Goal: Task Accomplishment & Management: Manage account settings

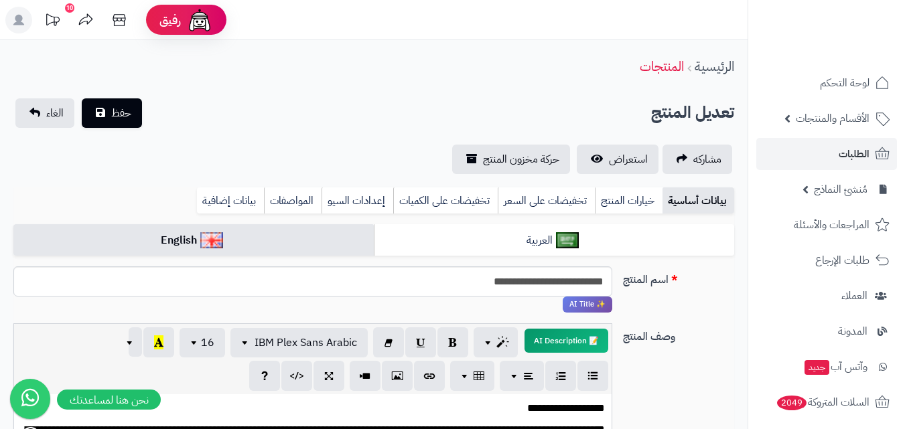
scroll to position [0, 10]
click at [836, 149] on link "الطلبات" at bounding box center [826, 154] width 141 height 32
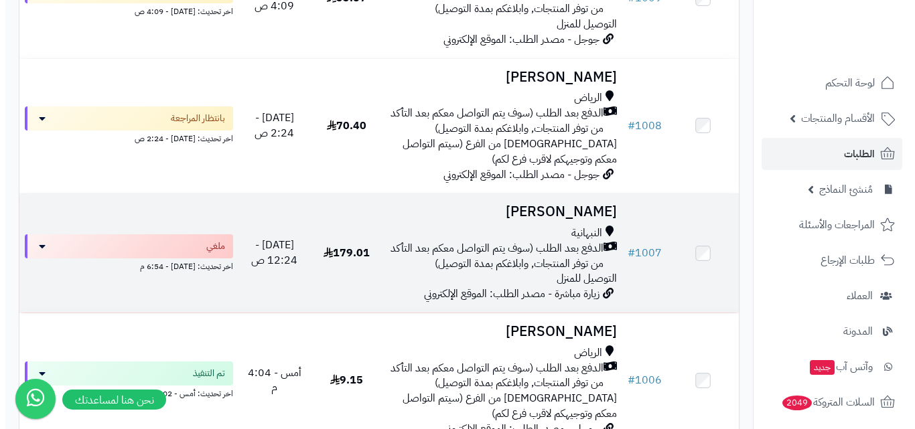
scroll to position [335, 0]
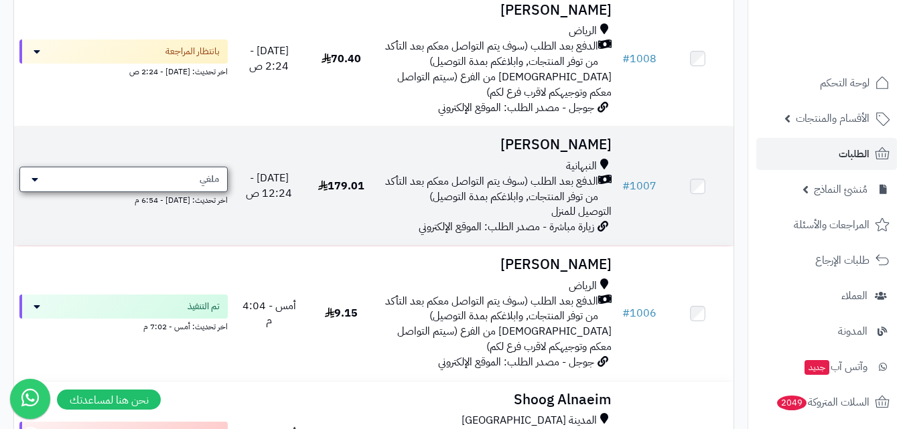
click at [167, 188] on div "ملغي" at bounding box center [123, 179] width 208 height 25
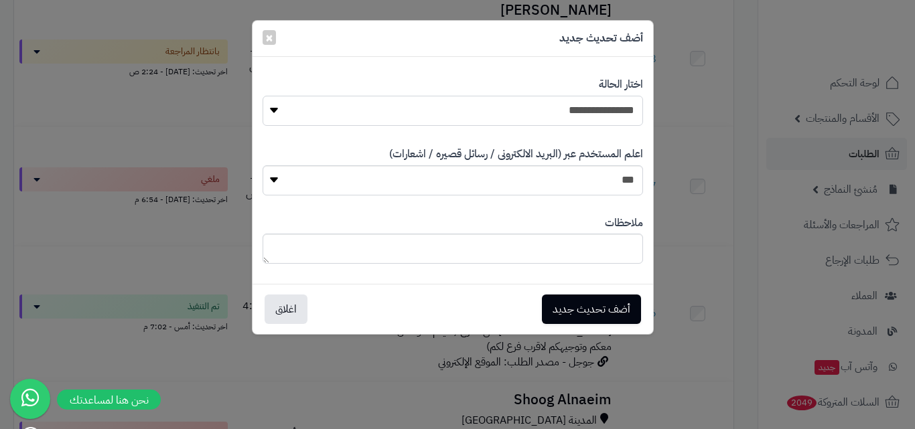
click at [411, 108] on select "**********" at bounding box center [452, 111] width 380 height 30
select select "*"
click at [262, 96] on select "**********" at bounding box center [452, 111] width 380 height 30
click at [609, 311] on button "أضف تحديث جديد" at bounding box center [591, 308] width 99 height 29
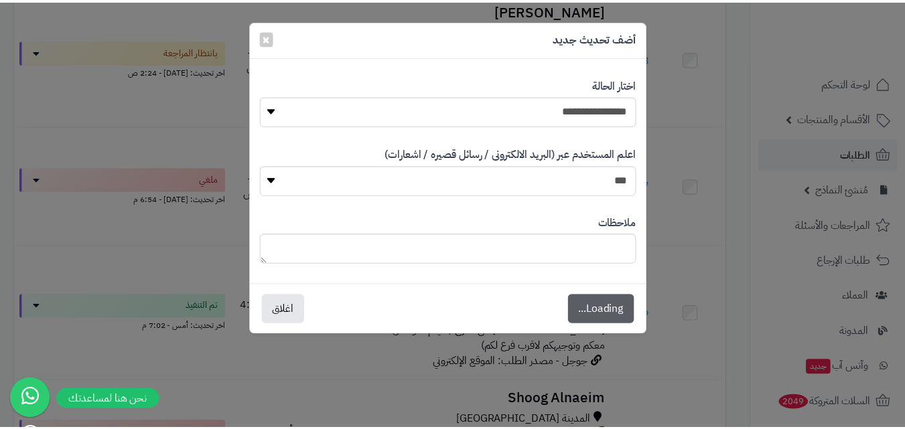
scroll to position [378, 0]
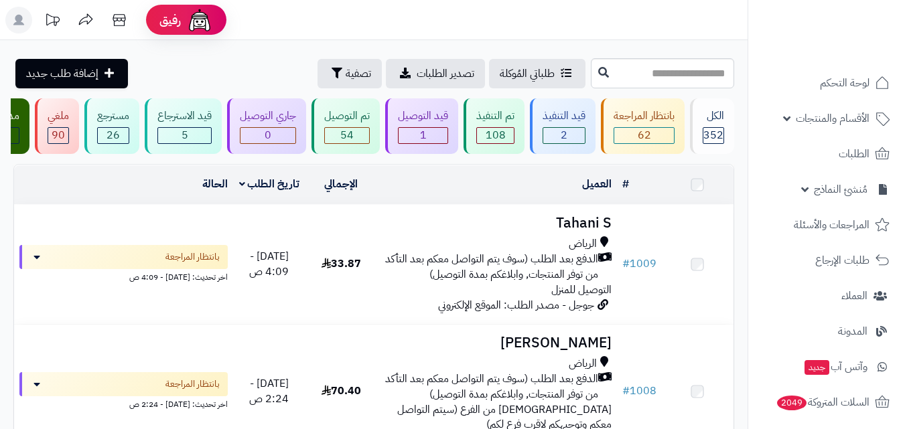
scroll to position [335, 0]
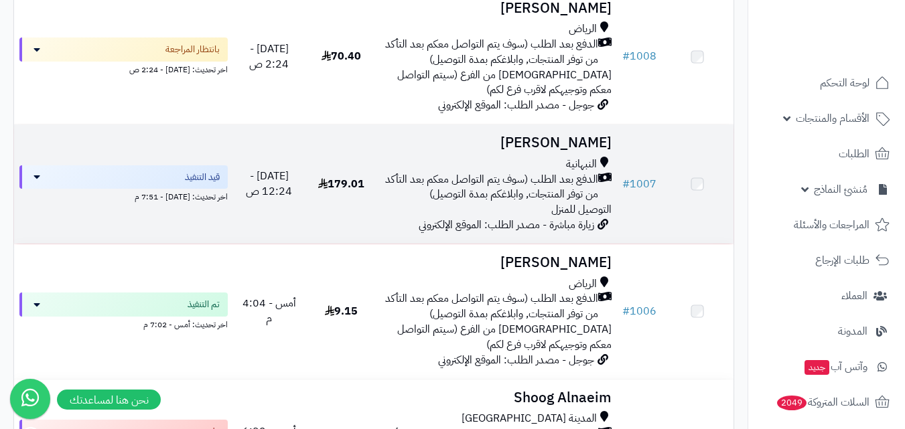
click at [501, 203] on span "الدفع بعد الطلب (سوف يتم التواصل معكم بعد التأكد من توفر المنتجات, وابلاغكم بمد…" at bounding box center [490, 187] width 216 height 31
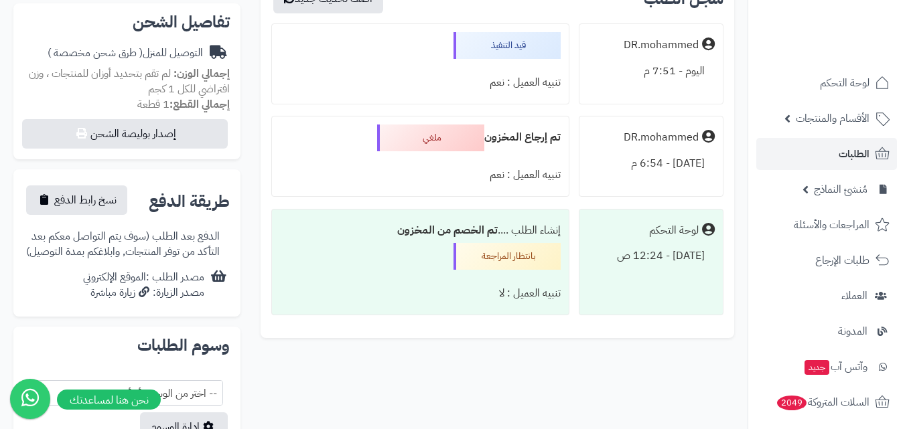
scroll to position [469, 0]
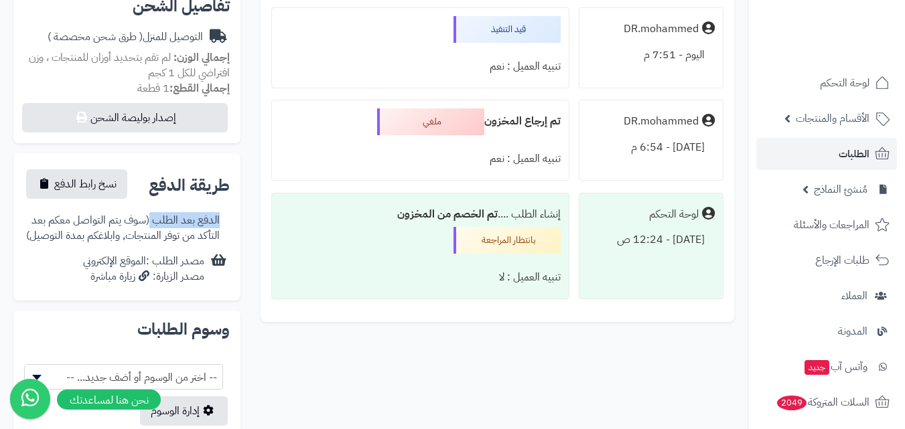
drag, startPoint x: 155, startPoint y: 206, endPoint x: 222, endPoint y: 203, distance: 67.0
click at [222, 208] on div "الدفع بعد الطلب (سوف يتم التواصل معكم بعد التأكد من توفر المنتجات, وابلاغكم بمد…" at bounding box center [127, 229] width 206 height 42
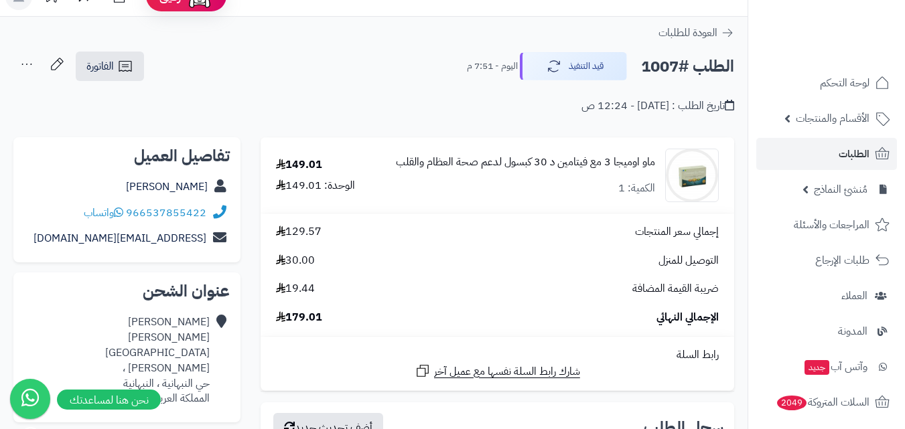
scroll to position [0, 0]
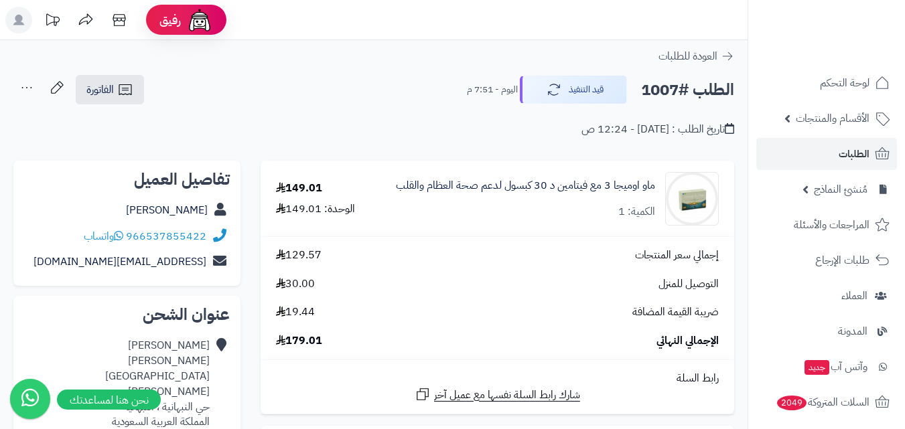
drag, startPoint x: 644, startPoint y: 96, endPoint x: 688, endPoint y: 98, distance: 43.6
click at [690, 96] on h2 "الطلب #1007" at bounding box center [687, 89] width 93 height 27
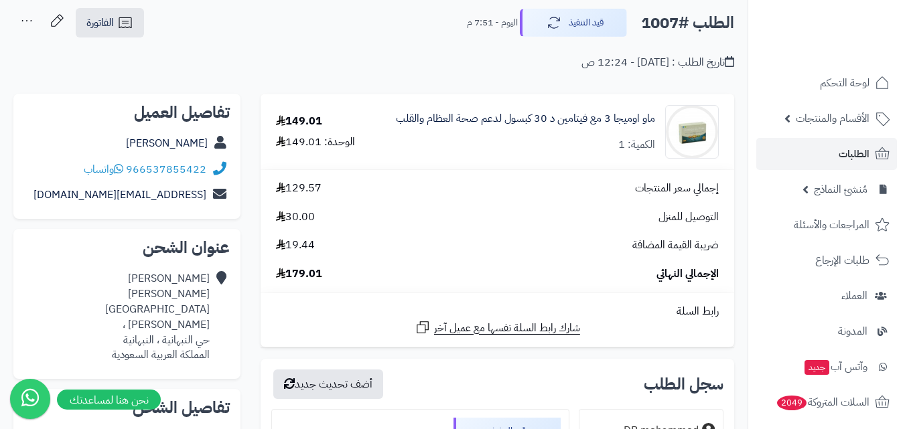
scroll to position [134, 0]
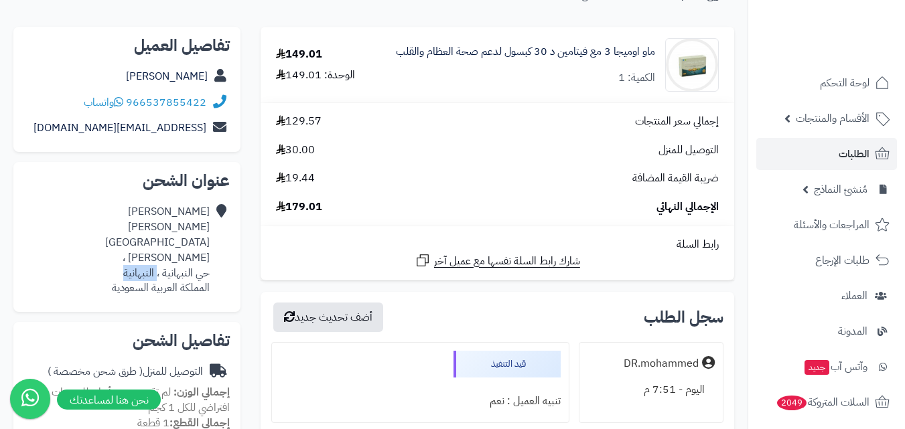
drag, startPoint x: 121, startPoint y: 258, endPoint x: 157, endPoint y: 260, distance: 36.2
click at [157, 260] on div "محمد المظيبري شارع الملك عبدالعزيز ، حي النبهانية ، النبهانية المملكة العربية ا…" at bounding box center [116, 250] width 185 height 92
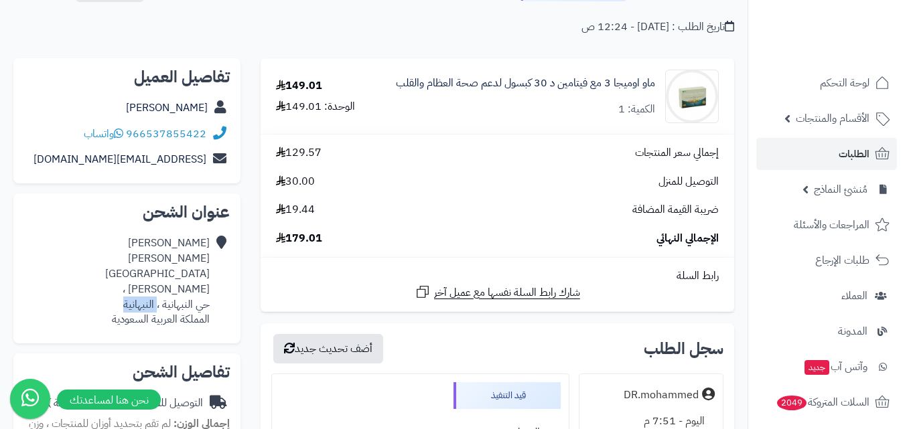
scroll to position [437, 0]
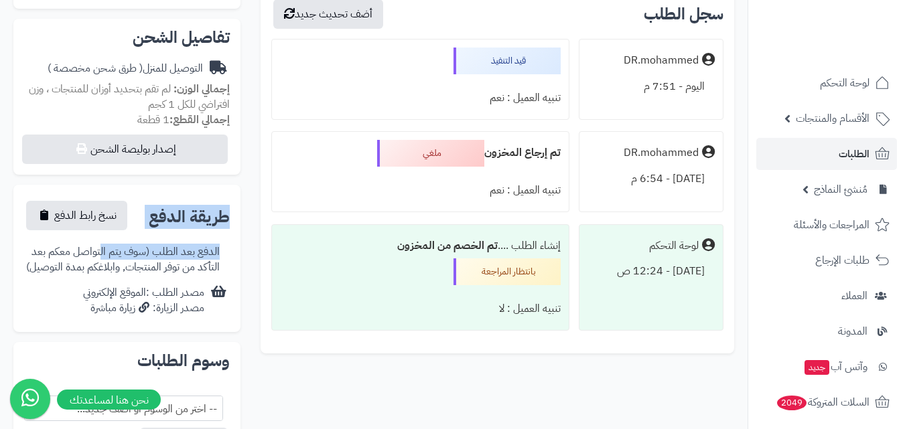
drag, startPoint x: 242, startPoint y: 180, endPoint x: 103, endPoint y: 243, distance: 152.8
click at [103, 243] on div "**********" at bounding box center [126, 103] width 247 height 761
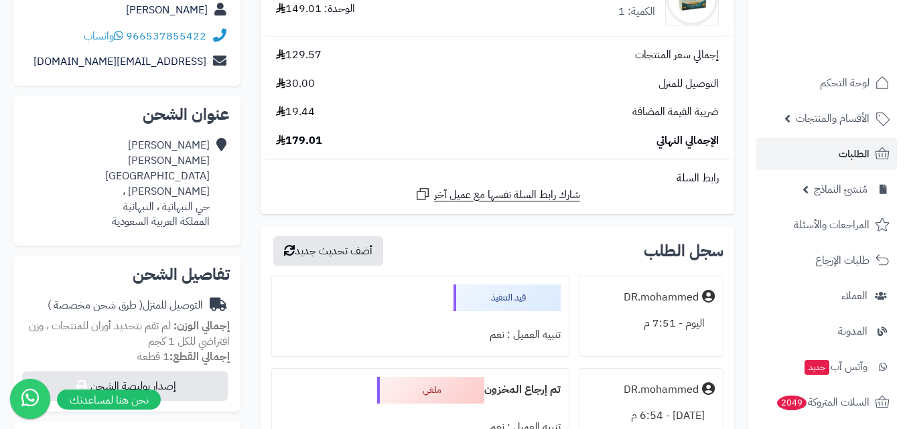
scroll to position [201, 0]
drag, startPoint x: 121, startPoint y: 193, endPoint x: 153, endPoint y: 193, distance: 32.1
click at [153, 193] on div "محمد المظيبري شارع الملك عبدالعزيز ، حي النبهانية ، النبهانية المملكة العربية ا…" at bounding box center [116, 183] width 185 height 92
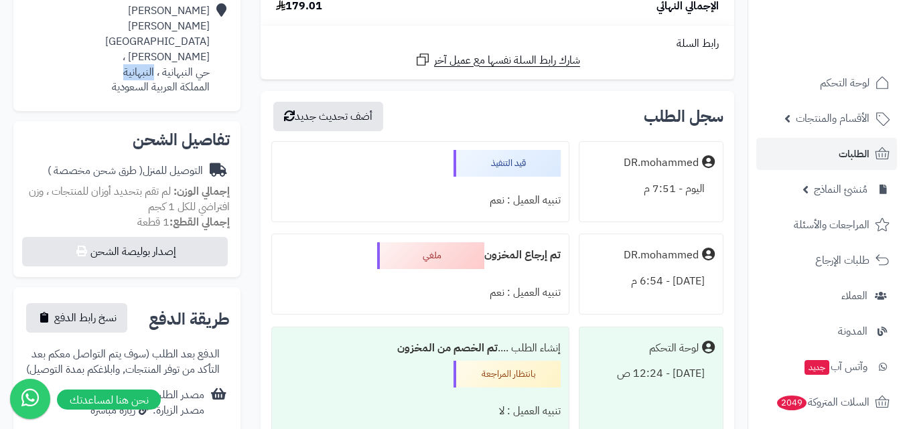
scroll to position [268, 0]
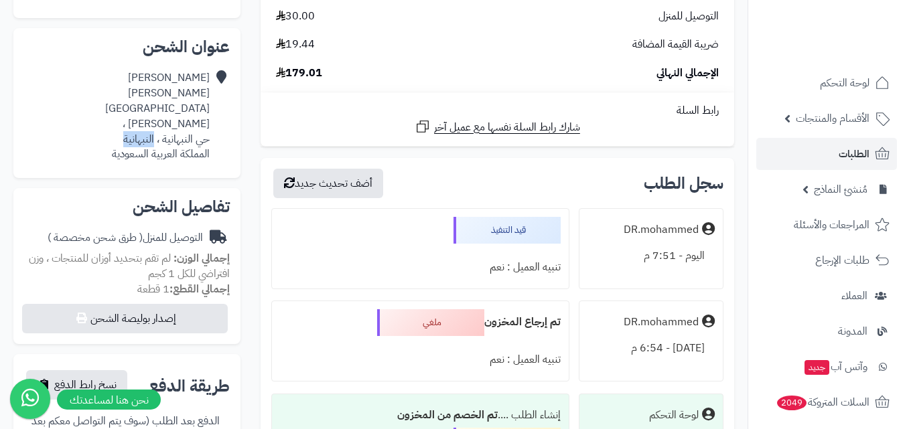
click at [145, 123] on div "محمد المظيبري شارع الملك عبدالعزيز ، حي النبهانية ، النبهانية المملكة العربية ا…" at bounding box center [116, 116] width 185 height 92
drag, startPoint x: 119, startPoint y: 124, endPoint x: 168, endPoint y: 128, distance: 49.7
click at [168, 128] on div "محمد المظيبري شارع الملك عبدالعزيز ، حي النبهانية ، النبهانية المملكة العربية ا…" at bounding box center [116, 116] width 185 height 92
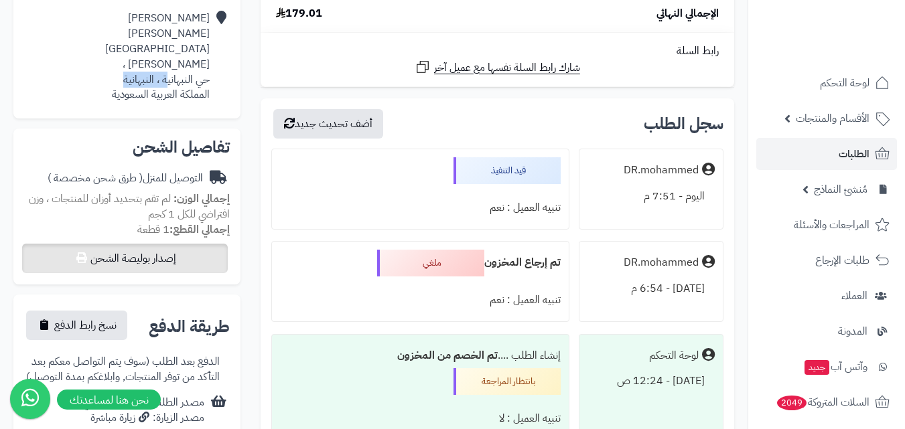
scroll to position [402, 0]
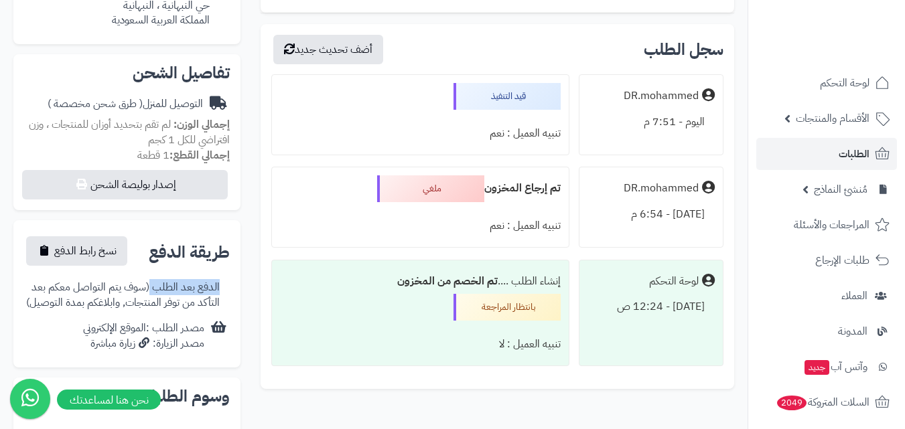
drag, startPoint x: 222, startPoint y: 270, endPoint x: 153, endPoint y: 269, distance: 68.3
click at [153, 275] on div "الدفع بعد الطلب (سوف يتم التواصل معكم بعد التأكد من توفر المنتجات, وابلاغكم بمد…" at bounding box center [127, 296] width 206 height 42
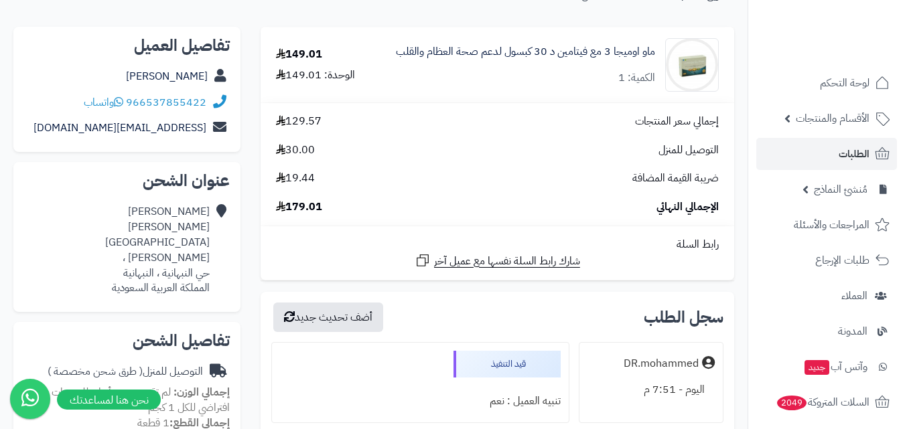
scroll to position [0, 0]
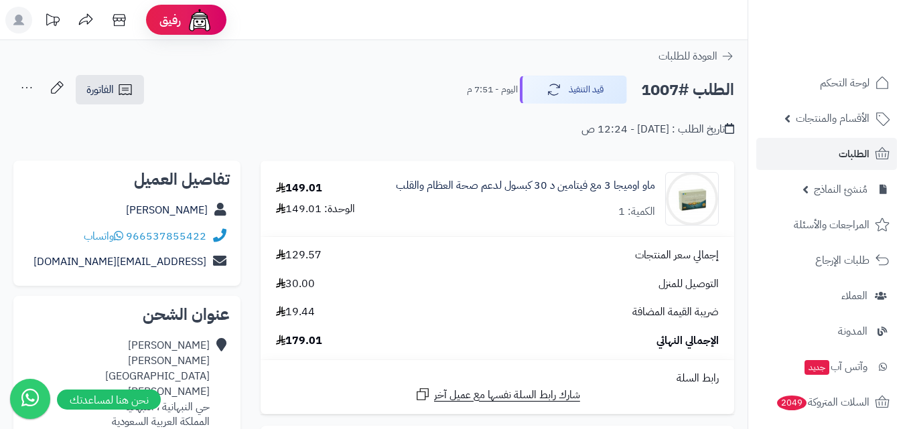
drag, startPoint x: 642, startPoint y: 86, endPoint x: 686, endPoint y: 91, distance: 44.4
click at [686, 91] on h2 "الطلب #1007" at bounding box center [687, 89] width 93 height 27
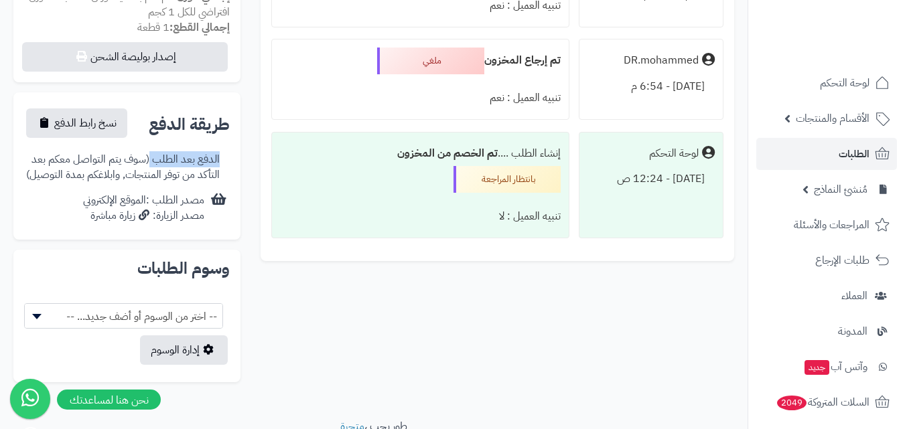
scroll to position [536, 0]
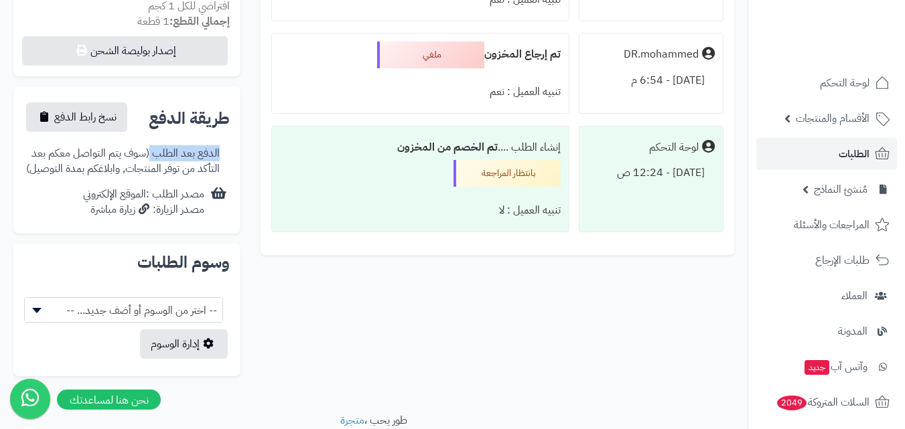
drag, startPoint x: 224, startPoint y: 135, endPoint x: 154, endPoint y: 134, distance: 70.3
click at [154, 141] on div "الدفع بعد الطلب (سوف يتم التواصل معكم بعد التأكد من توفر المنتجات, وابلاغكم بمد…" at bounding box center [127, 162] width 206 height 42
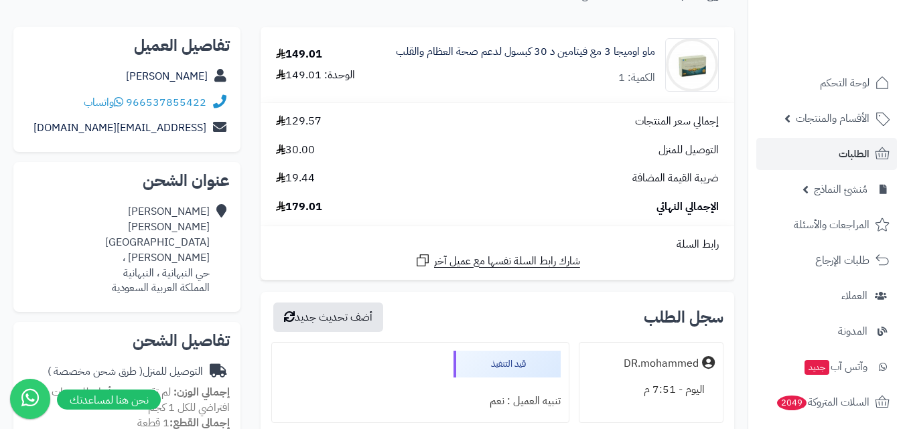
scroll to position [201, 0]
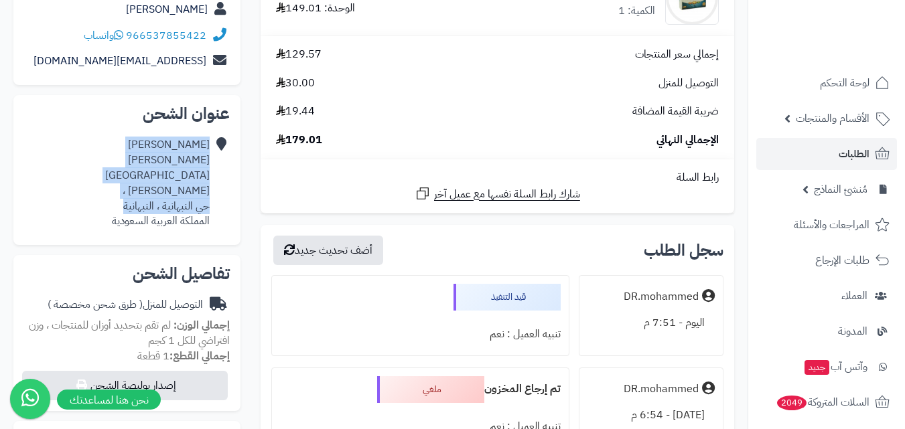
drag, startPoint x: 120, startPoint y: 191, endPoint x: 218, endPoint y: 191, distance: 97.8
click at [218, 191] on div "محمد المظيبري شارع الملك عبدالعزيز ، حي النبهانية ، النبهانية المملكة العربية ا…" at bounding box center [127, 183] width 206 height 102
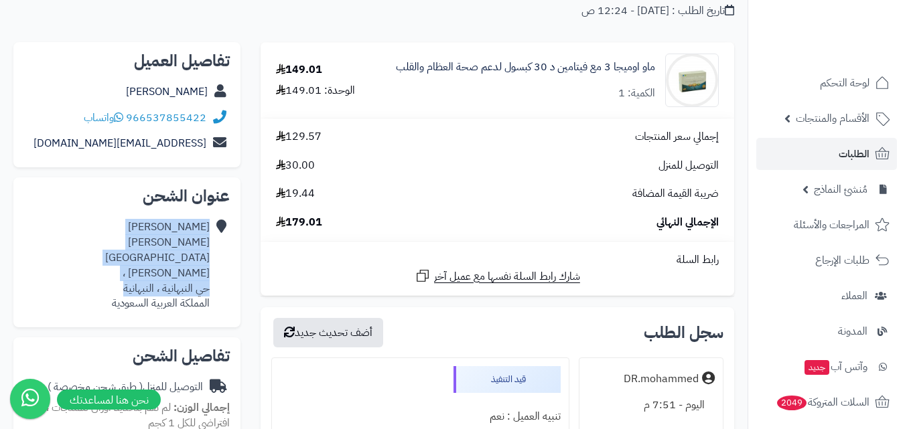
scroll to position [0, 0]
